Goal: Task Accomplishment & Management: Use online tool/utility

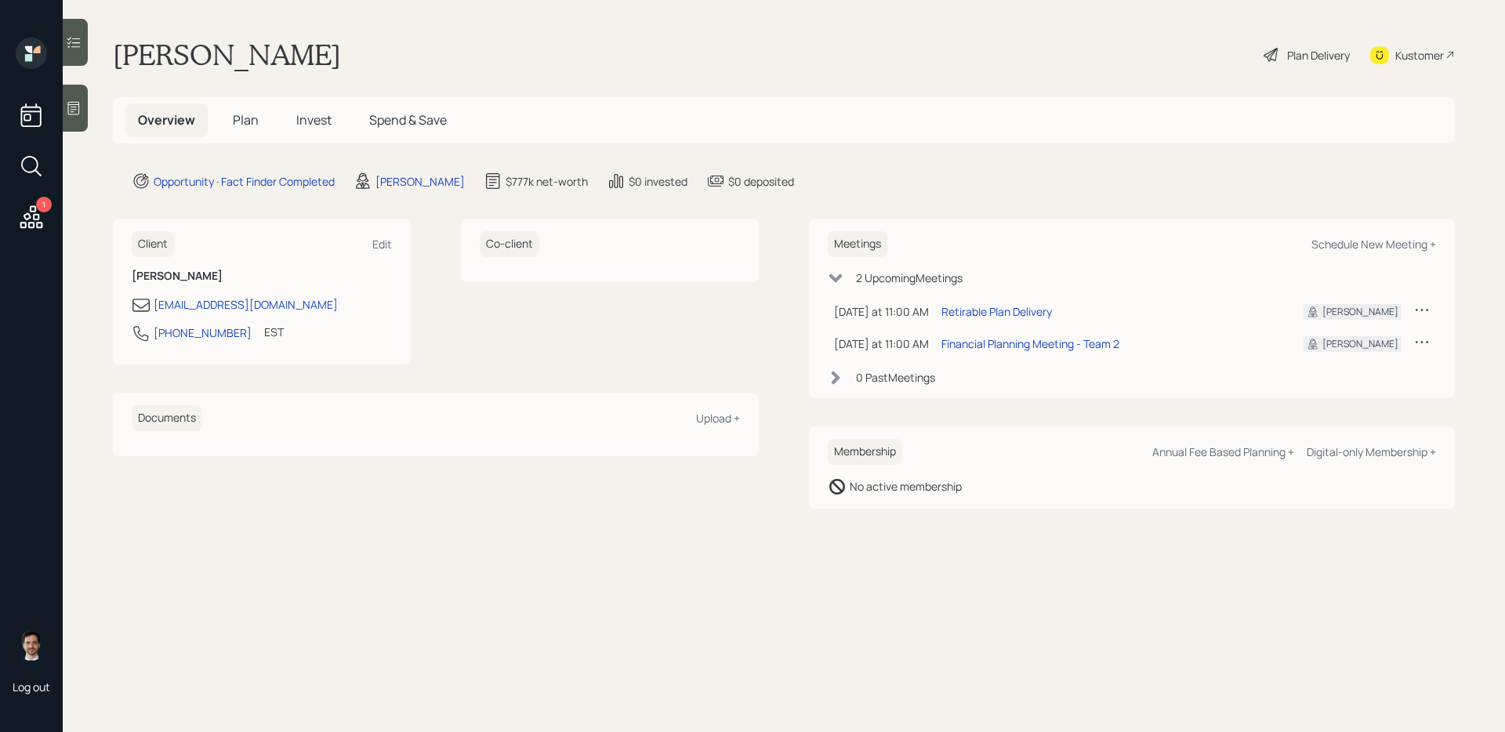
click at [236, 118] on span "Plan" at bounding box center [246, 119] width 26 height 17
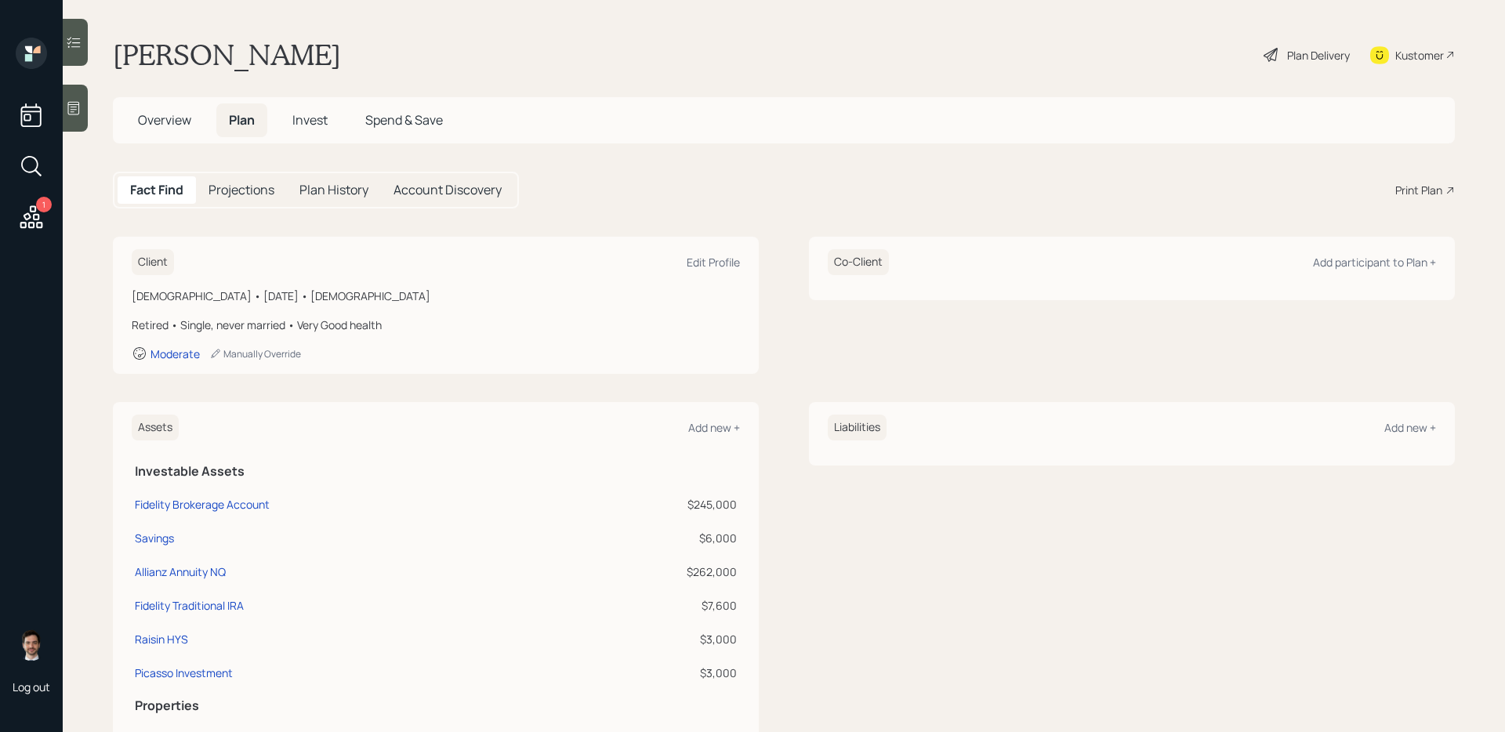
click at [1420, 189] on div "Print Plan" at bounding box center [1418, 190] width 47 height 16
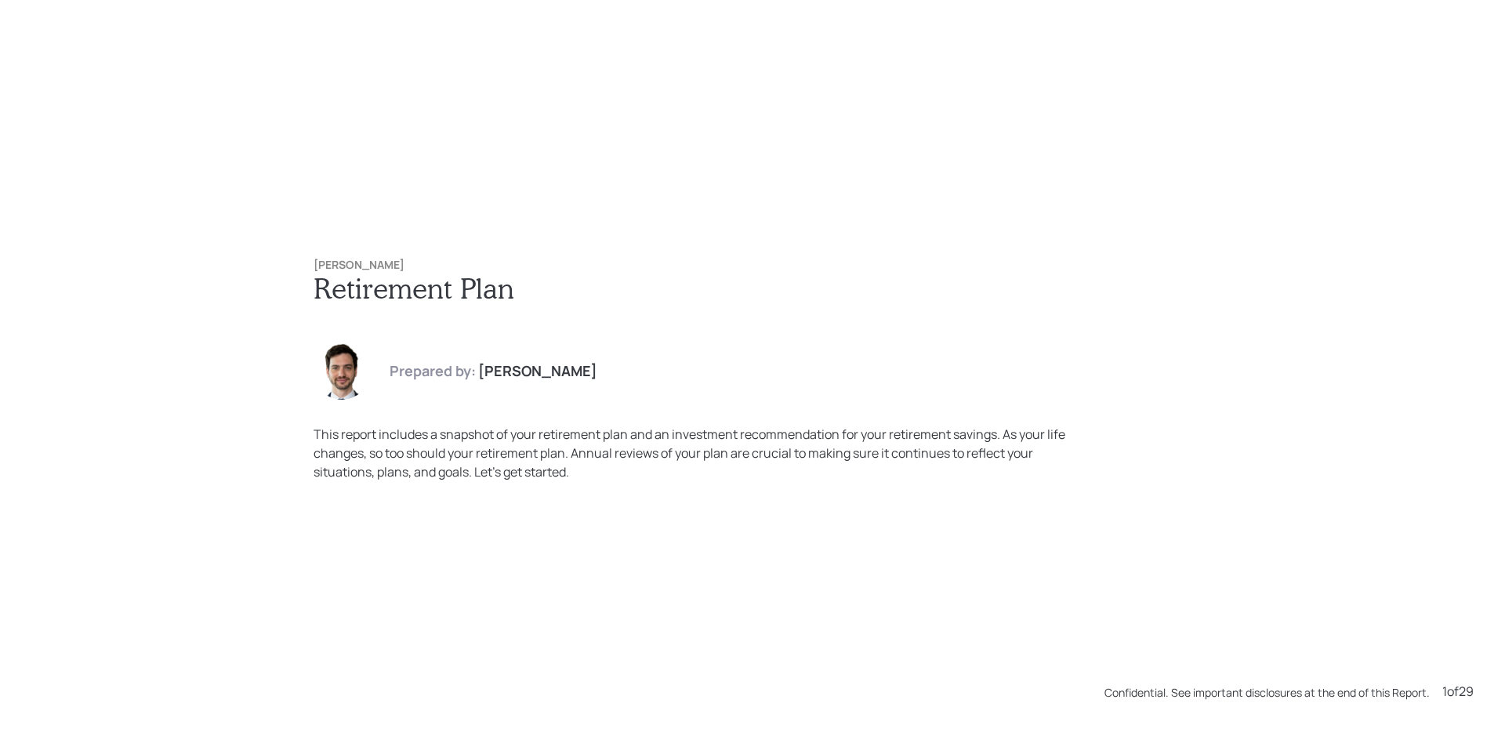
click at [514, 230] on div "[PERSON_NAME] Retirement Plan Prepared by: [PERSON_NAME] This report includes a…" at bounding box center [752, 369] width 941 height 285
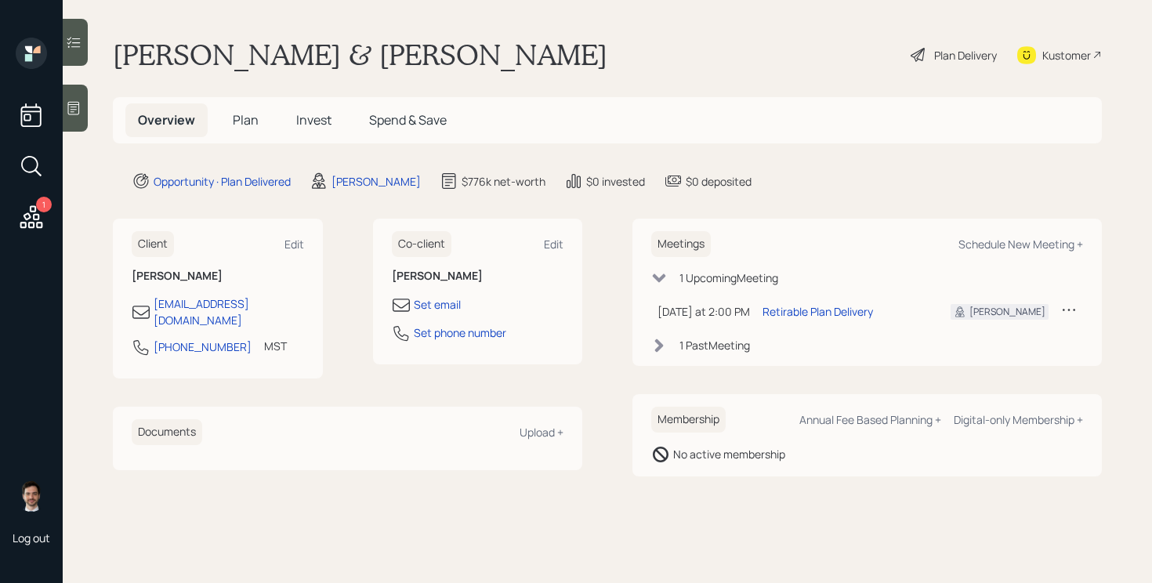
click at [252, 112] on span "Plan" at bounding box center [246, 119] width 26 height 17
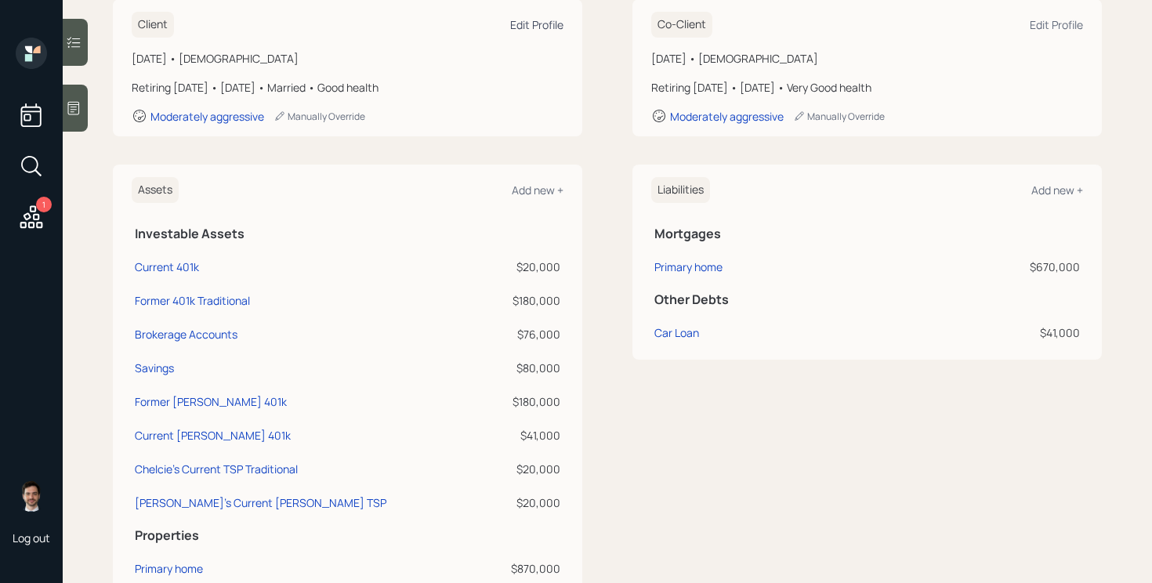
scroll to position [238, 0]
